Goal: Task Accomplishment & Management: Manage account settings

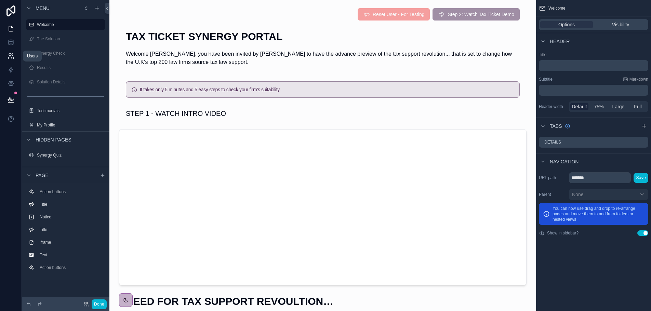
click at [13, 57] on icon at bounding box center [11, 56] width 7 height 7
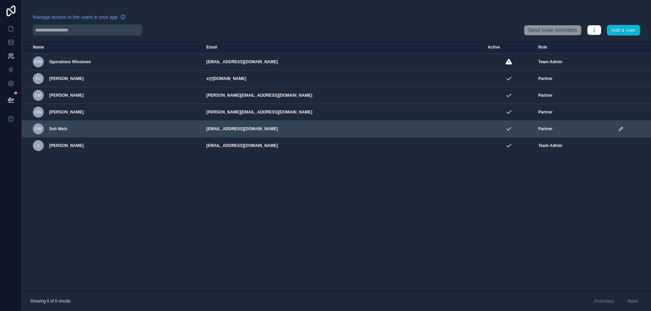
click at [153, 130] on div "SW Seb Wals" at bounding box center [115, 128] width 165 height 11
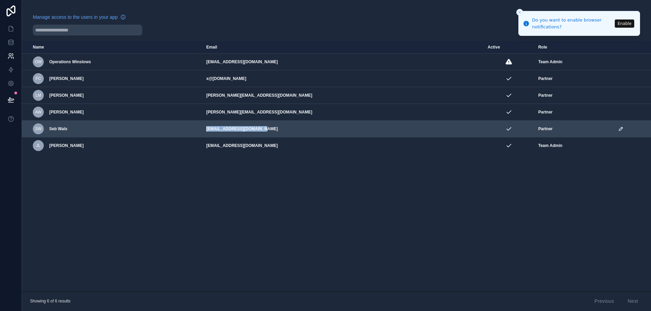
drag, startPoint x: 314, startPoint y: 129, endPoint x: 246, endPoint y: 127, distance: 68.0
click at [246, 127] on tr "SW Seb Wals seb@rebelbranding.agency Partner" at bounding box center [336, 129] width 629 height 17
copy tr "seb@rebelbranding.agency"
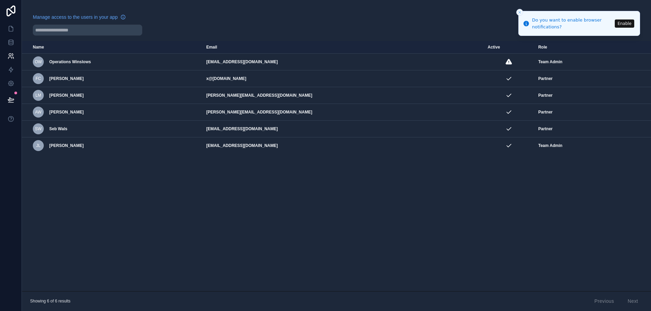
click at [580, 185] on div "Name Email Active Role userTable.email OW Operations Winslows operations@winslo…" at bounding box center [336, 166] width 629 height 250
click at [399, 18] on div "Manage access to the users in your app" at bounding box center [275, 19] width 485 height 11
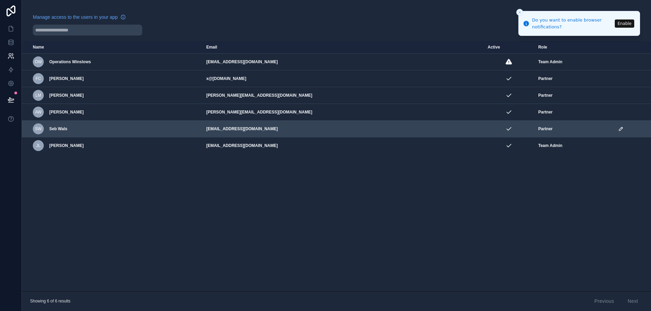
click at [618, 129] on icon "scrollable content" at bounding box center [620, 128] width 5 height 5
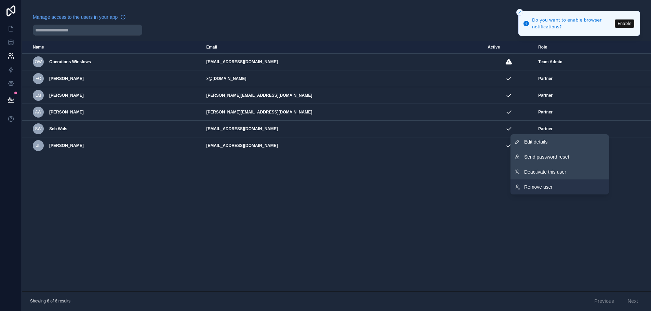
click at [537, 187] on span "Remove user" at bounding box center [538, 186] width 28 height 7
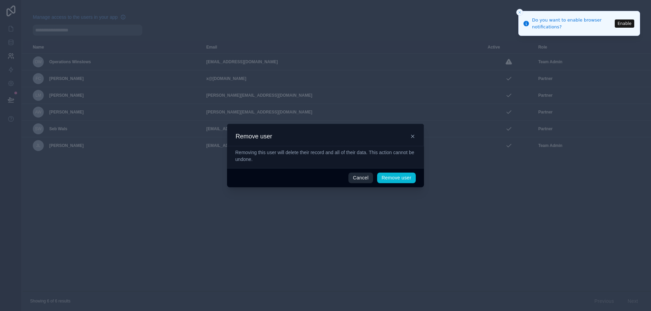
click at [360, 178] on button "Cancel" at bounding box center [360, 178] width 25 height 11
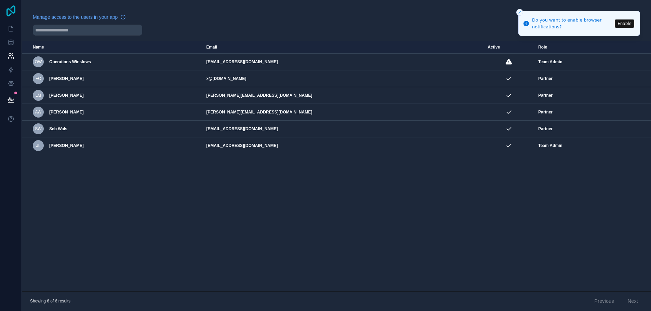
click at [12, 13] on icon at bounding box center [10, 10] width 9 height 11
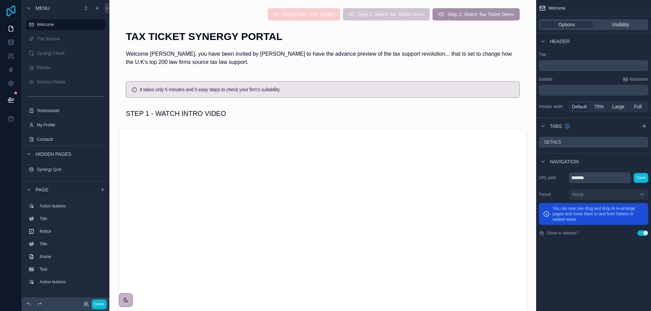
click at [11, 10] on icon at bounding box center [11, 10] width 14 height 11
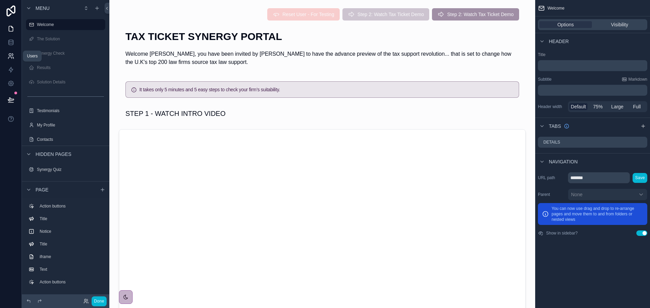
click at [10, 56] on icon at bounding box center [11, 56] width 7 height 7
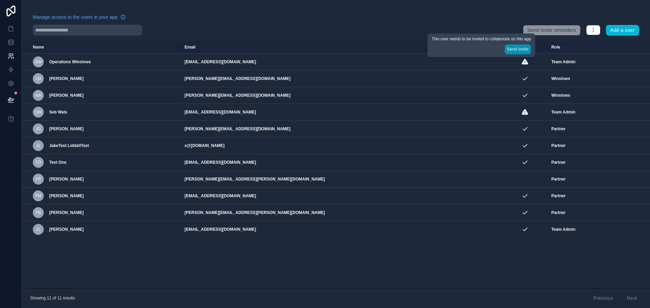
click at [517, 50] on button "Send Invite" at bounding box center [518, 49] width 26 height 10
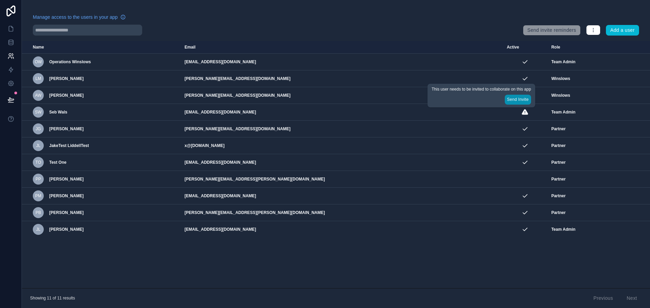
click at [514, 100] on button "Send Invite" at bounding box center [518, 100] width 26 height 10
